Goal: Task Accomplishment & Management: Manage account settings

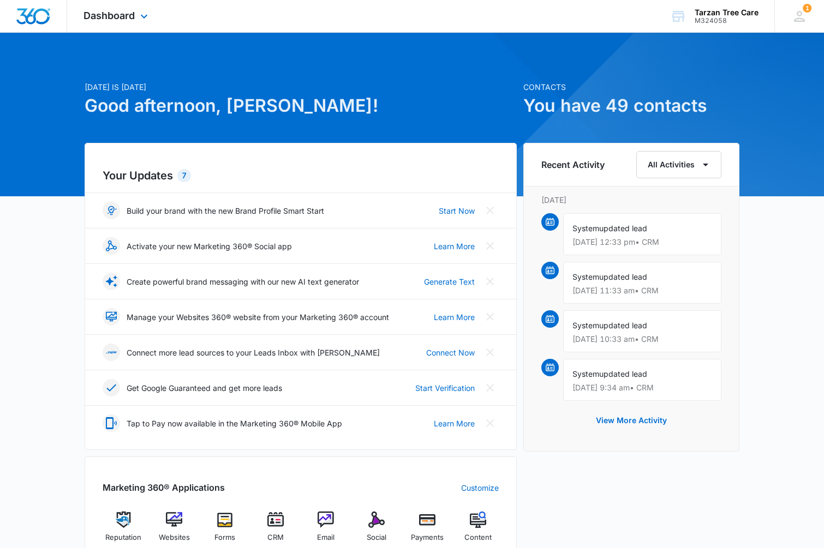
click at [116, 24] on div "Dashboard Apps Reputation Websites Forms CRM Email Social Payments POS Content …" at bounding box center [117, 16] width 100 height 32
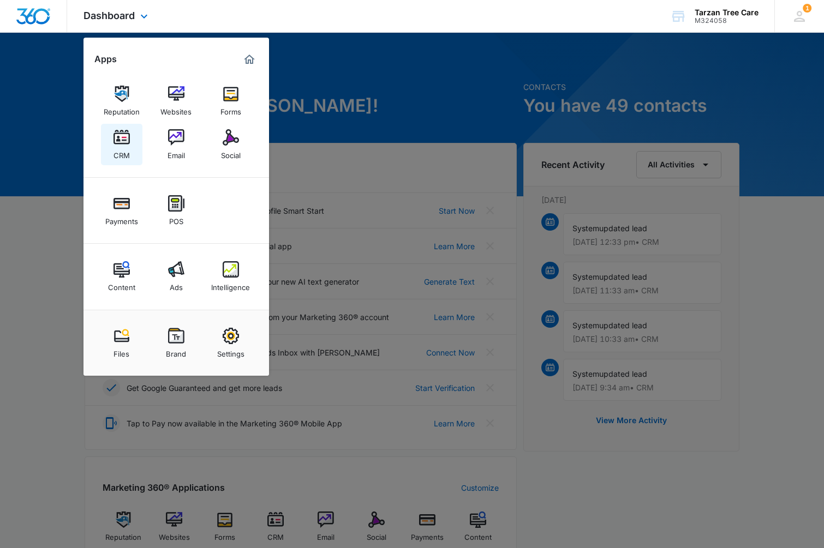
click at [121, 153] on div "CRM" at bounding box center [121, 153] width 16 height 14
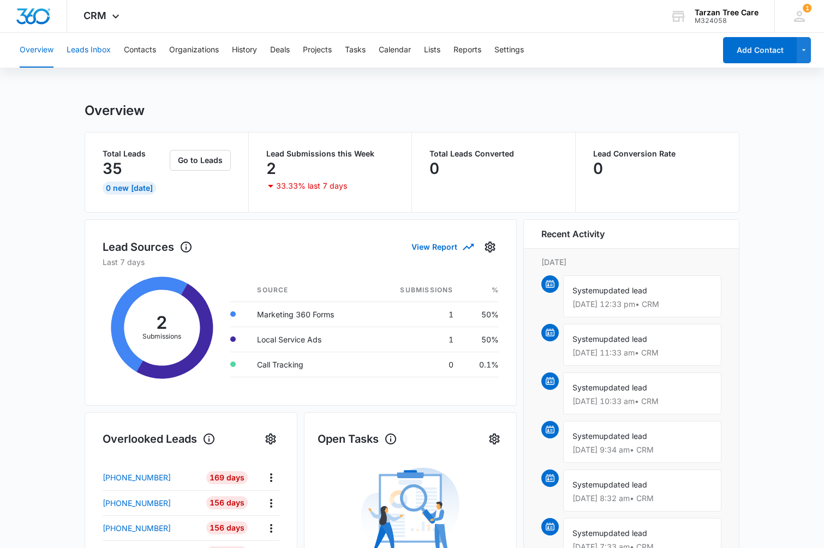
click at [92, 45] on button "Leads Inbox" at bounding box center [89, 50] width 44 height 35
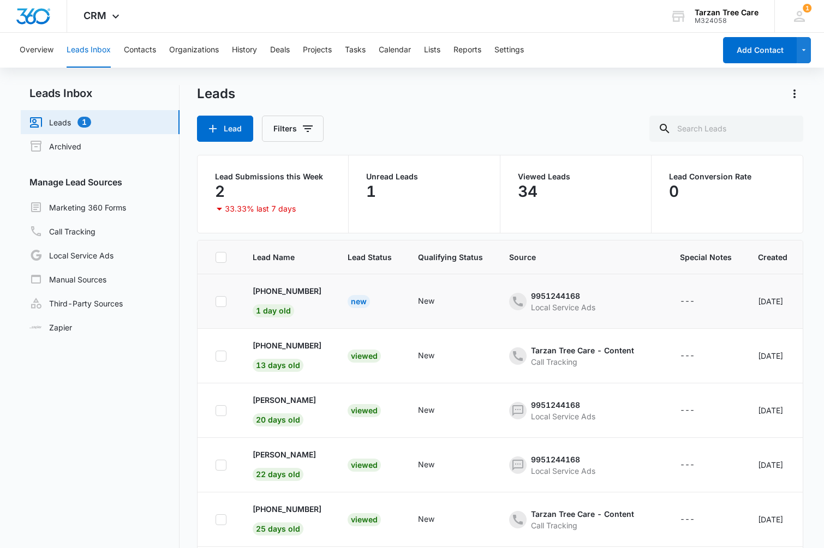
click at [318, 308] on td "[PHONE_NUMBER] 1 day old" at bounding box center [286, 301] width 95 height 55
click at [298, 290] on p "[PHONE_NUMBER]" at bounding box center [287, 290] width 69 height 11
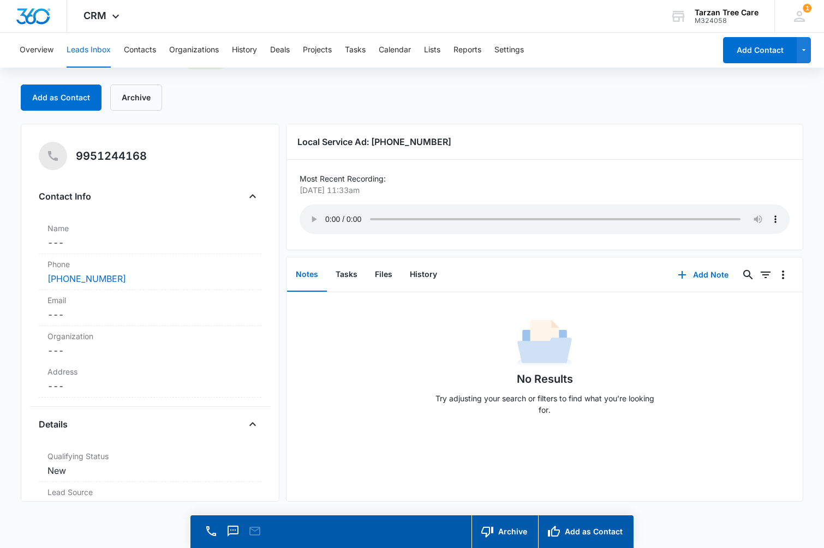
scroll to position [31, 0]
click at [325, 214] on audio "Your browser does not support the audio tag." at bounding box center [544, 219] width 490 height 29
click at [438, 212] on audio "Your browser does not support the audio tag." at bounding box center [544, 219] width 490 height 29
click at [458, 212] on audio "Your browser does not support the audio tag." at bounding box center [544, 219] width 490 height 29
click at [469, 212] on audio "Your browser does not support the audio tag." at bounding box center [544, 219] width 490 height 29
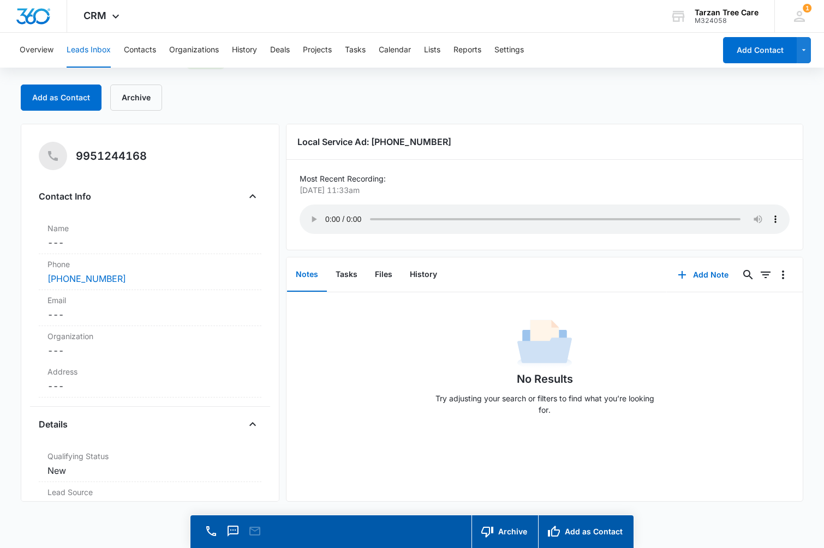
click at [481, 213] on audio "Your browser does not support the audio tag." at bounding box center [544, 219] width 490 height 29
click at [496, 213] on audio "Your browser does not support the audio tag." at bounding box center [544, 219] width 490 height 29
drag, startPoint x: 445, startPoint y: 143, endPoint x: 374, endPoint y: 143, distance: 71.4
click at [374, 143] on h3 "Local Service Ad: [PHONE_NUMBER]" at bounding box center [544, 141] width 494 height 13
click at [490, 139] on h3 "Local Service Ad: [PHONE_NUMBER]" at bounding box center [544, 141] width 494 height 13
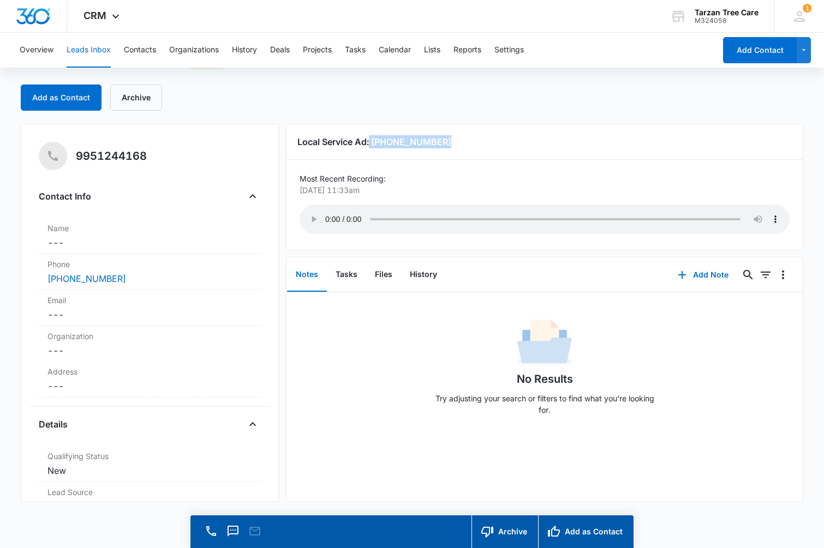
drag, startPoint x: 448, startPoint y: 145, endPoint x: 372, endPoint y: 144, distance: 75.8
click at [371, 144] on h3 "Local Service Ad: [PHONE_NUMBER]" at bounding box center [544, 141] width 494 height 13
drag, startPoint x: 125, startPoint y: 275, endPoint x: 45, endPoint y: 278, distance: 79.7
click at [45, 278] on div "Phone Cancel Save Changes [PHONE_NUMBER]" at bounding box center [150, 272] width 223 height 36
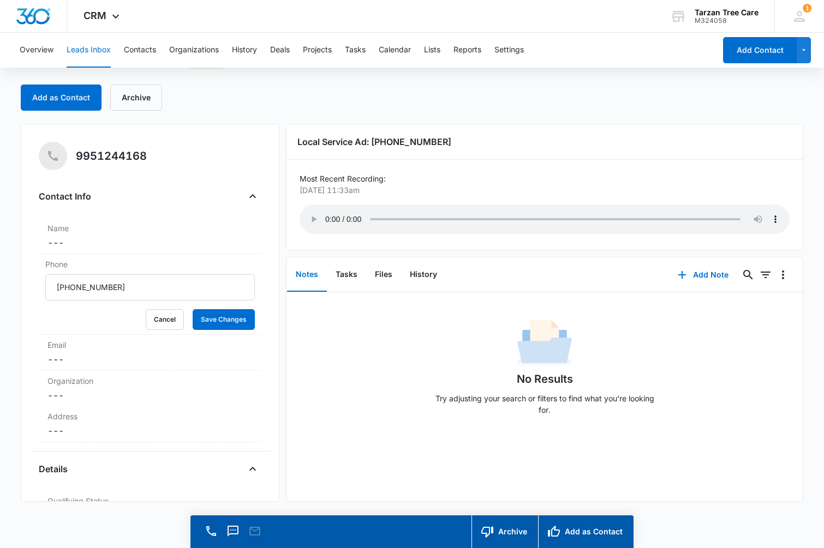
click at [199, 142] on div "9951244168" at bounding box center [150, 156] width 223 height 28
click at [161, 323] on button "Cancel" at bounding box center [165, 319] width 38 height 21
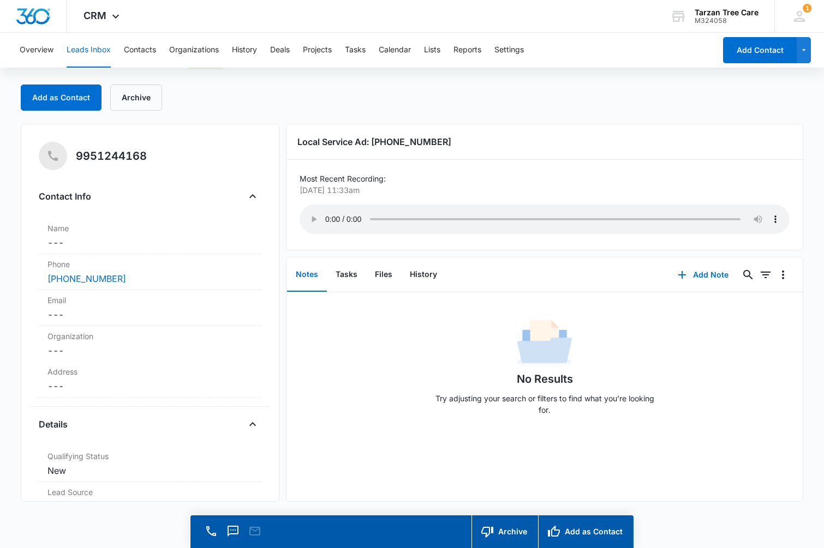
click at [82, 50] on button "Leads Inbox" at bounding box center [89, 50] width 44 height 35
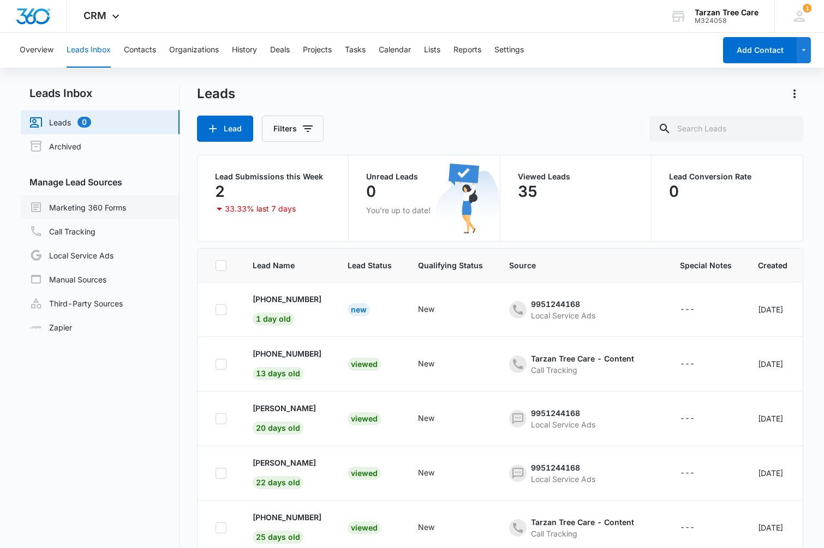
click at [107, 208] on link "Marketing 360 Forms" at bounding box center [77, 207] width 97 height 13
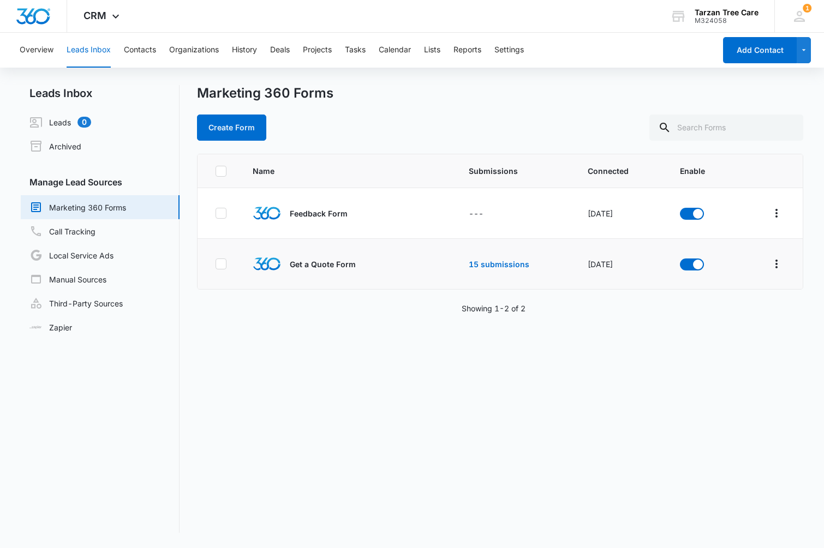
click at [485, 272] on td "15 submissions" at bounding box center [514, 264] width 119 height 51
click at [485, 270] on td "15 submissions" at bounding box center [514, 264] width 119 height 51
click at [485, 268] on link "15 submissions" at bounding box center [498, 264] width 61 height 9
